Goal: Task Accomplishment & Management: Complete application form

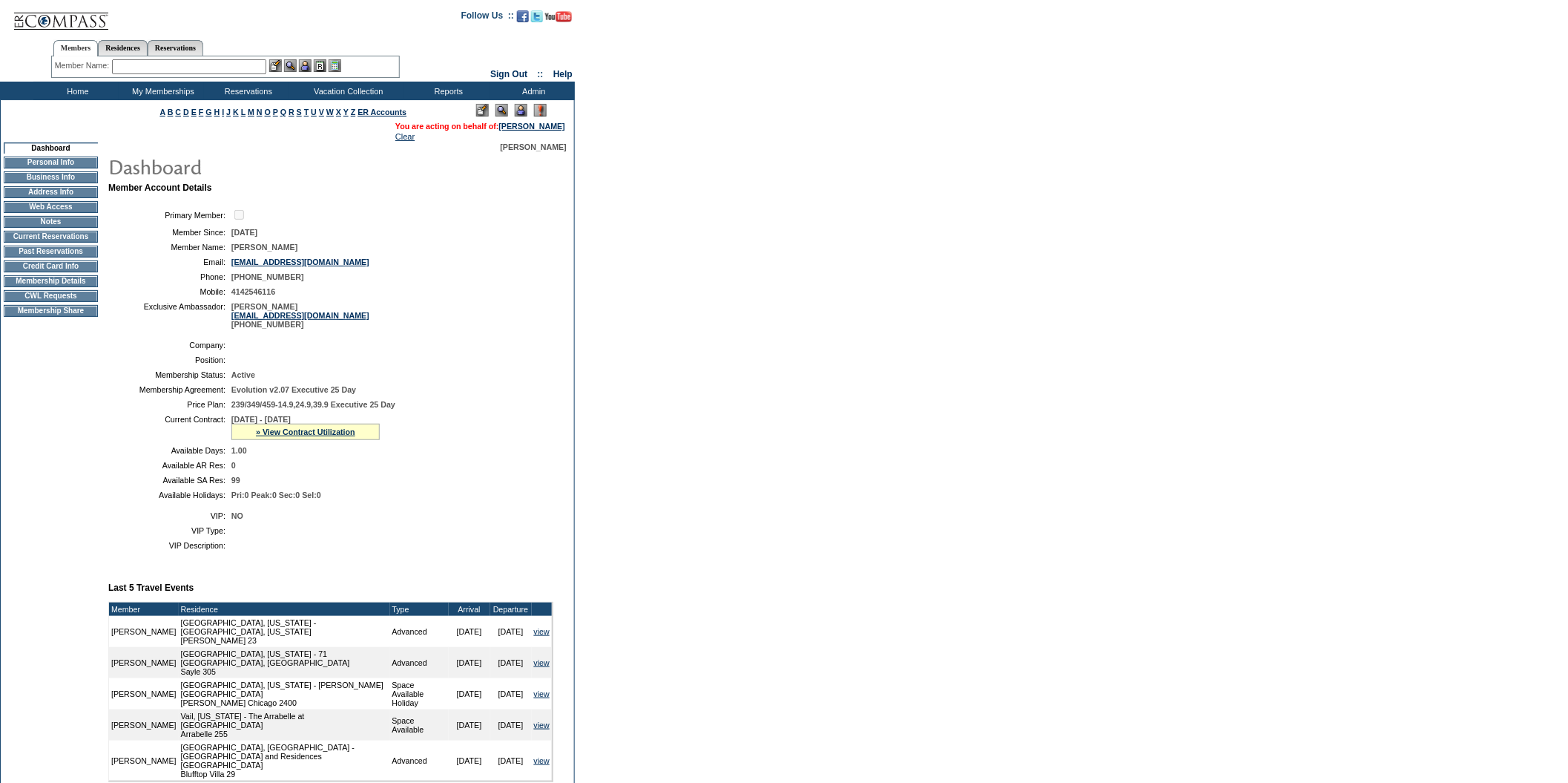
click at [76, 301] on td "CWL Requests" at bounding box center [50, 296] width 94 height 12
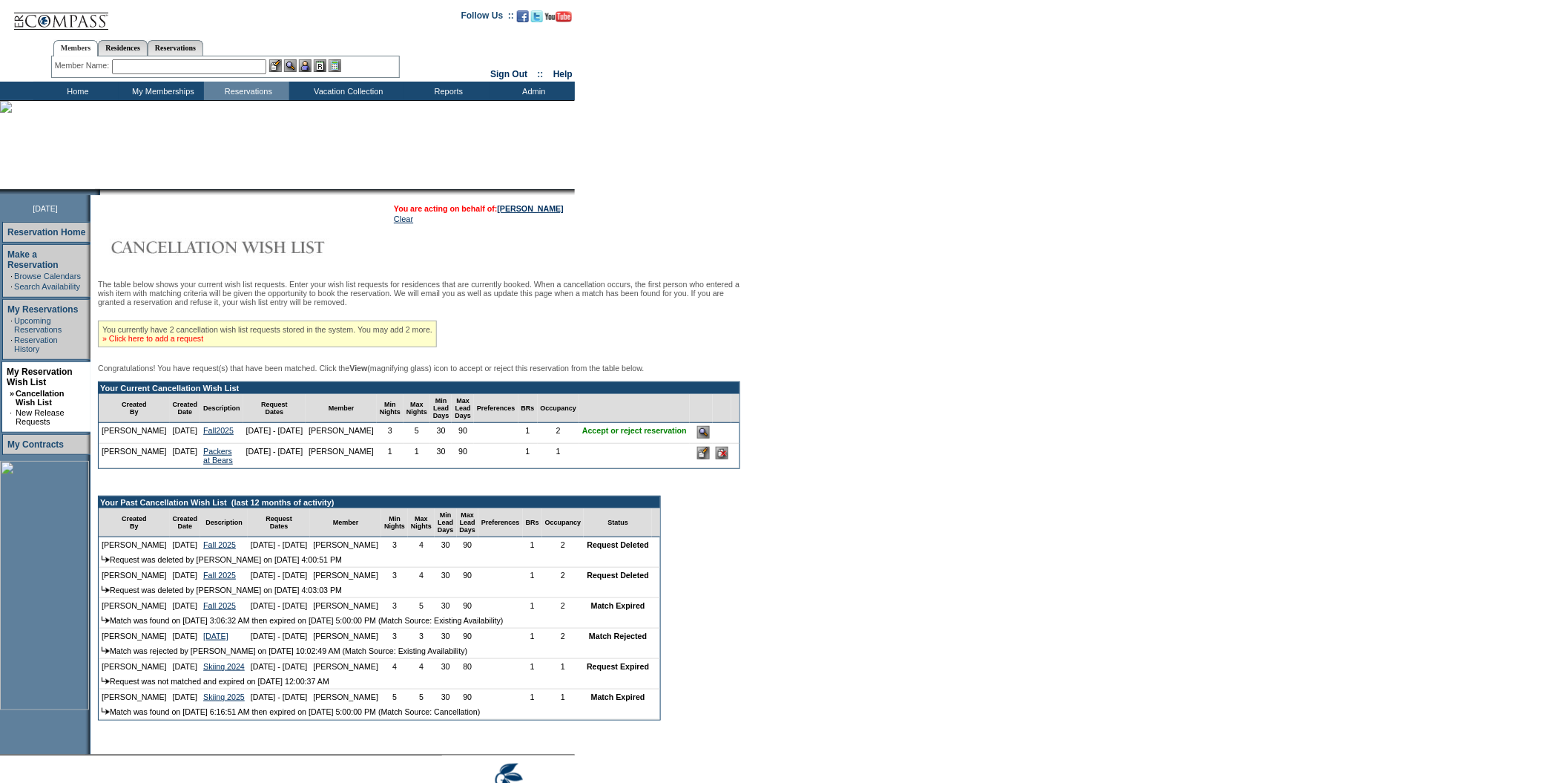
click at [188, 341] on link "» Click here to add a request" at bounding box center [153, 338] width 101 height 8
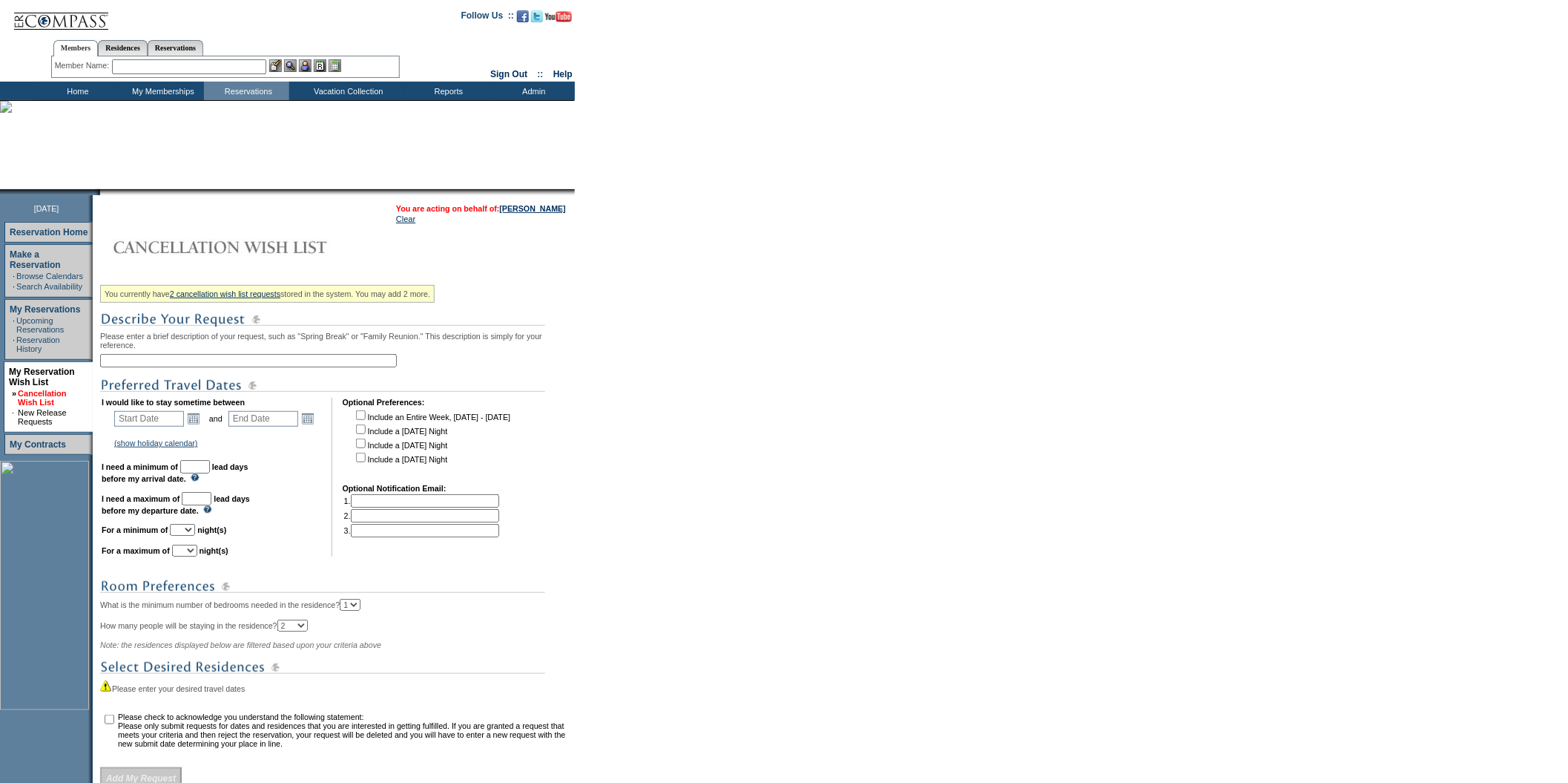
click at [43, 389] on link "Cancellation Wish List" at bounding box center [42, 397] width 48 height 18
